Goal: Check status: Check status

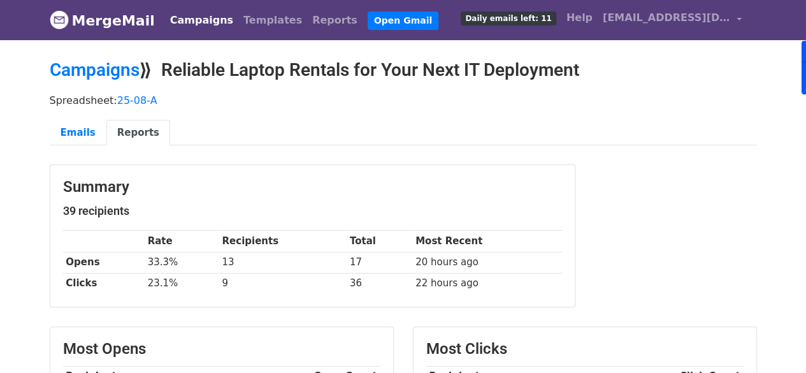
click at [180, 15] on link "Campaigns" at bounding box center [201, 20] width 73 height 25
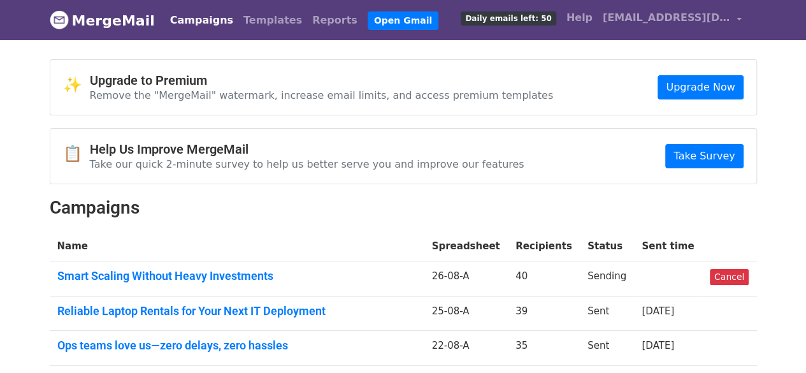
click at [248, 274] on link "Smart Scaling Without Heavy Investments" at bounding box center [236, 276] width 359 height 14
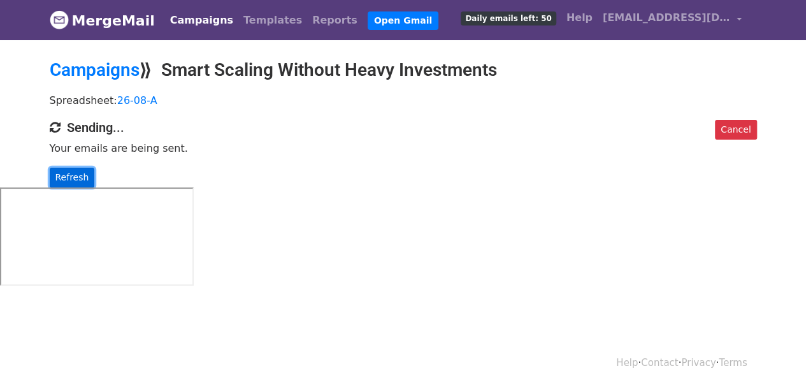
click at [71, 178] on link "Refresh" at bounding box center [72, 177] width 45 height 20
click at [74, 183] on link "Refresh" at bounding box center [72, 177] width 45 height 20
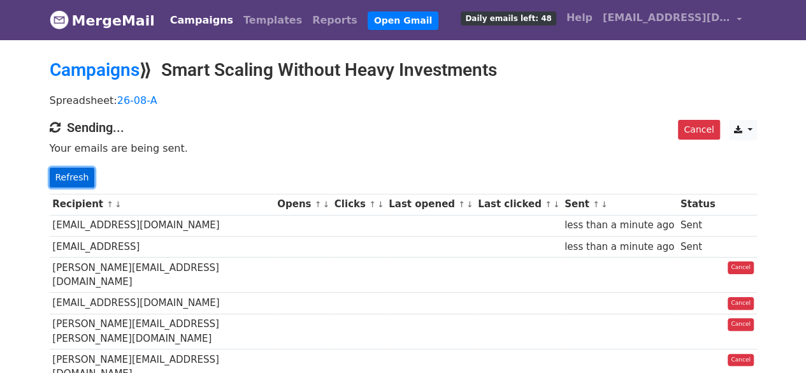
click at [71, 178] on link "Refresh" at bounding box center [72, 177] width 45 height 20
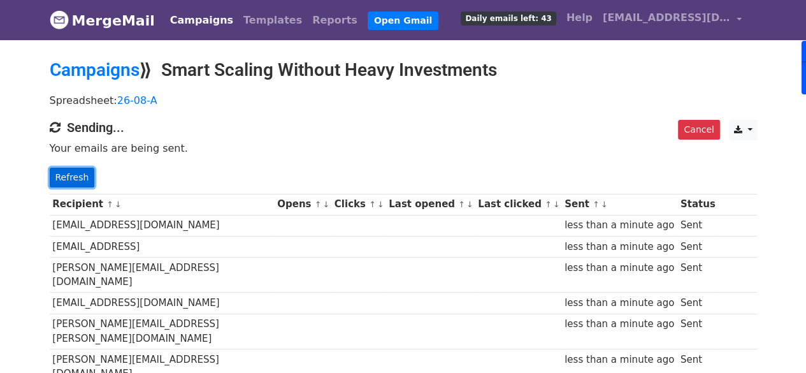
click at [80, 176] on link "Refresh" at bounding box center [72, 177] width 45 height 20
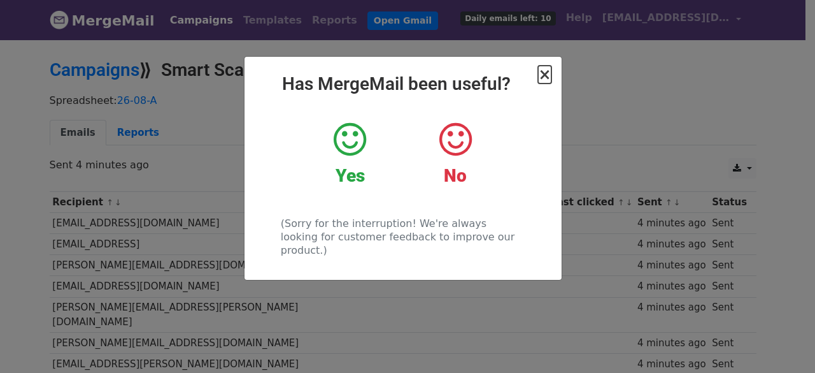
click at [550, 81] on span "×" at bounding box center [544, 75] width 13 height 18
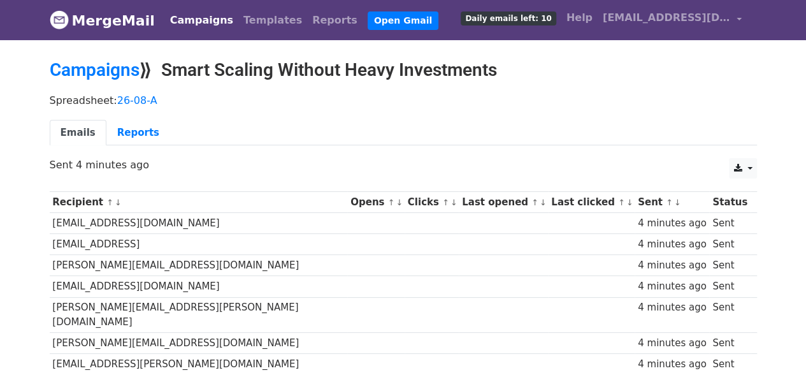
scroll to position [1, 0]
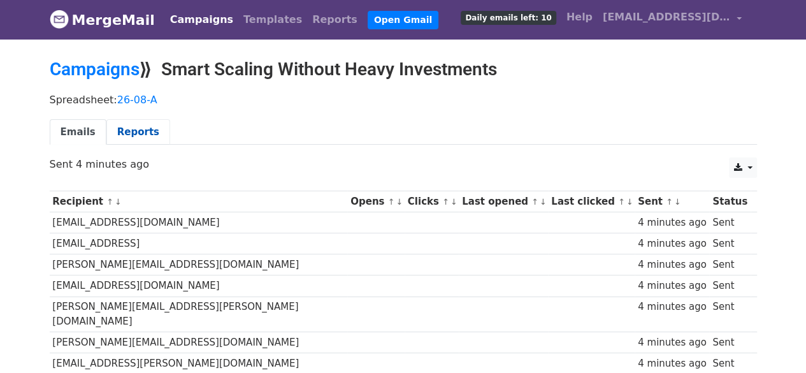
click at [140, 139] on link "Reports" at bounding box center [138, 132] width 64 height 26
